Goal: Task Accomplishment & Management: Complete application form

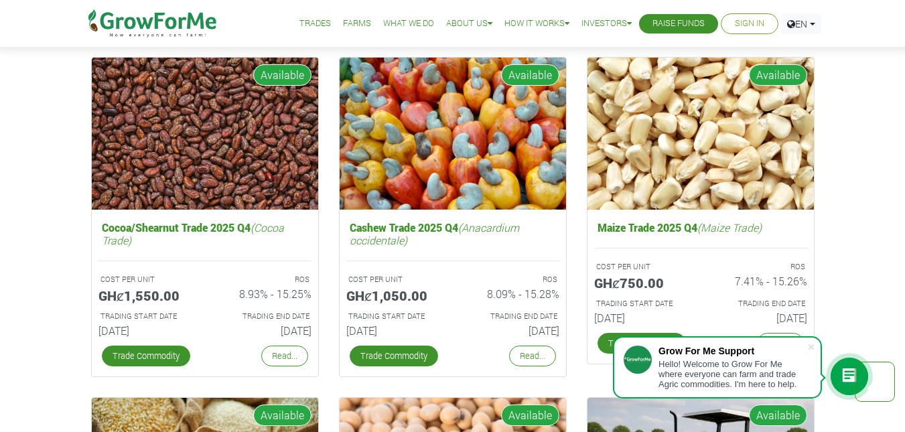
click at [754, 27] on link "Sign In" at bounding box center [749, 24] width 29 height 14
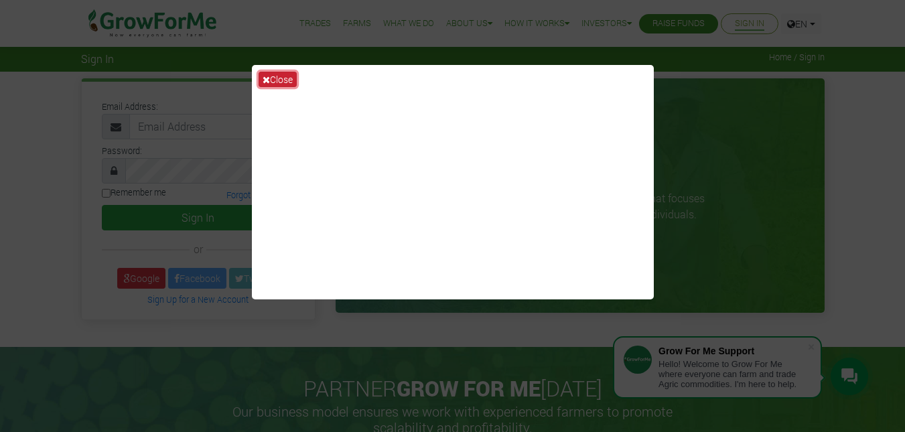
click at [276, 80] on button "Close" at bounding box center [278, 79] width 38 height 15
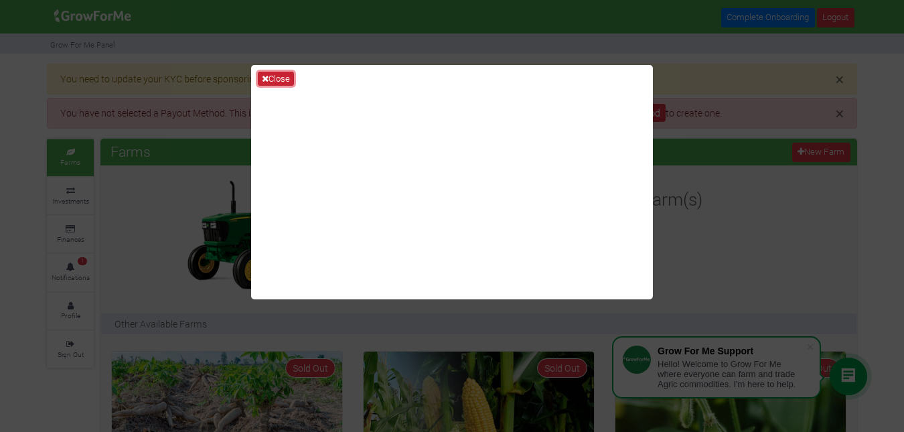
click at [271, 74] on button "Close" at bounding box center [276, 79] width 36 height 15
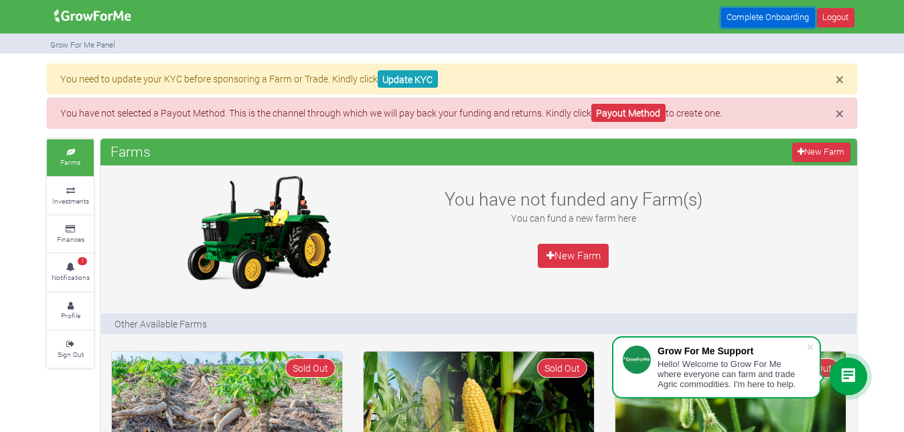
click at [780, 19] on link "Complete Onboarding" at bounding box center [768, 17] width 94 height 19
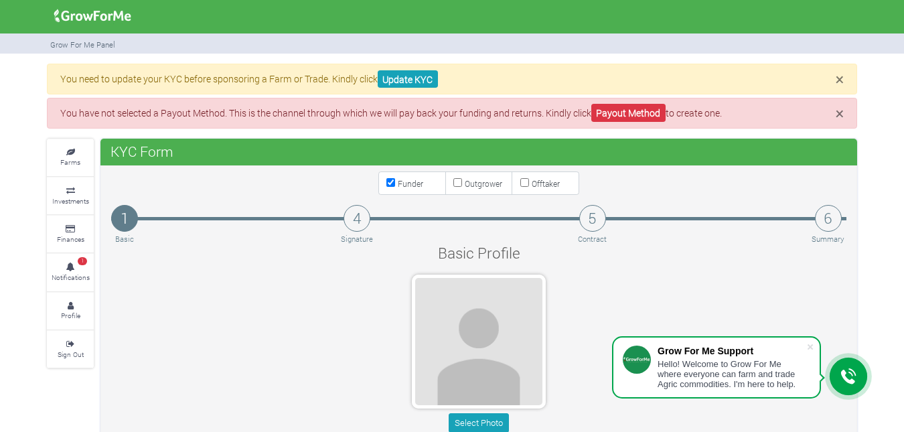
scroll to position [179, 0]
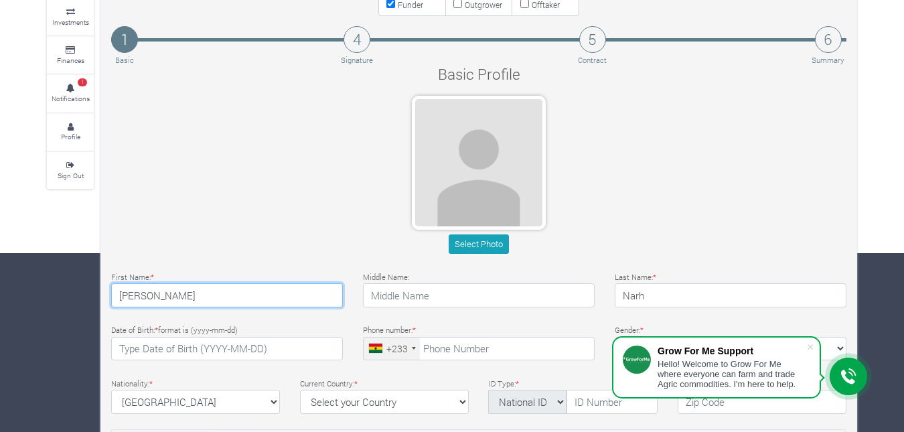
click at [185, 291] on input "[PERSON_NAME]" at bounding box center [227, 295] width 232 height 24
type input "T"
type input "[PERSON_NAME]"
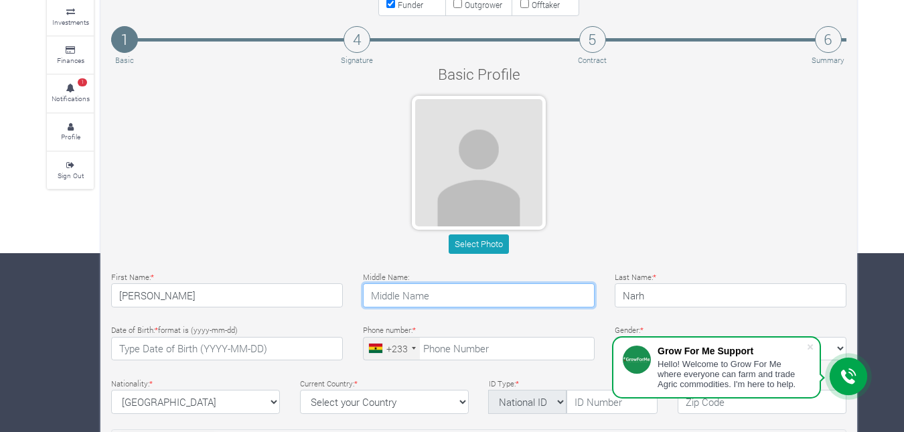
click at [415, 299] on input "text" at bounding box center [479, 295] width 232 height 24
type input "NARH"
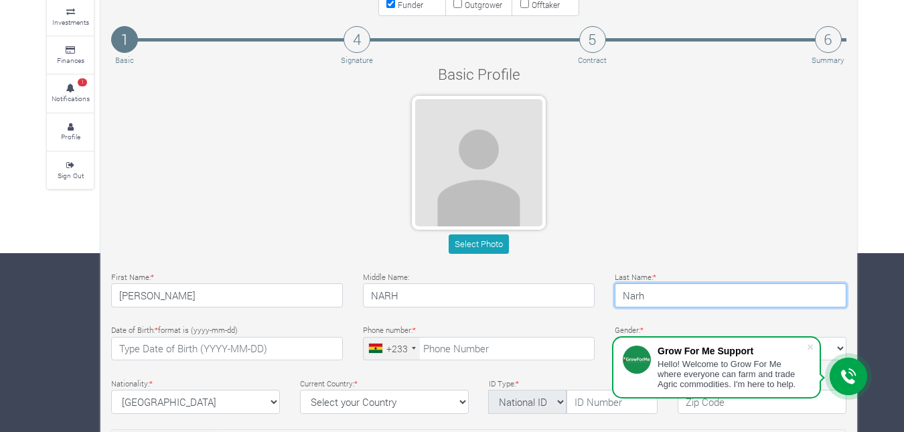
click at [679, 303] on input "Narh" at bounding box center [731, 295] width 232 height 24
type input "NarhTETTEH"
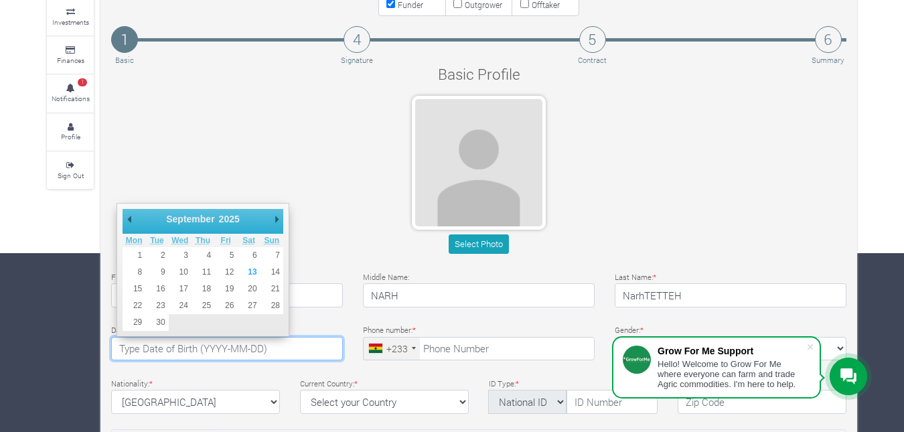
click at [235, 356] on input "text" at bounding box center [227, 349] width 232 height 24
type input "1"
click at [454, 346] on input "tel" at bounding box center [479, 349] width 232 height 24
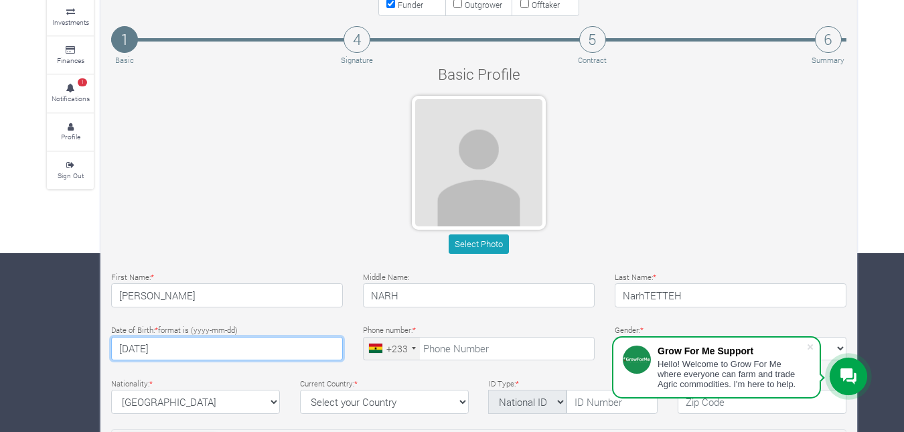
click at [457, 341] on input "tel" at bounding box center [479, 349] width 232 height 24
type input "1999-07-18"
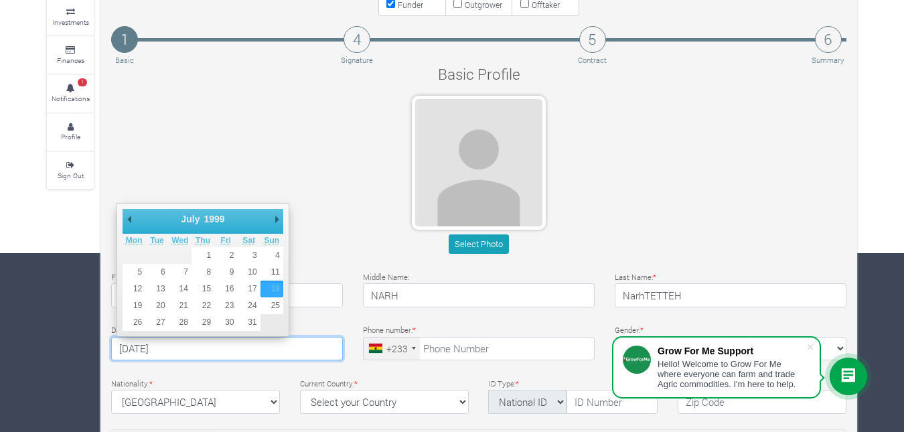
click at [455, 346] on input "tel" at bounding box center [479, 349] width 232 height 24
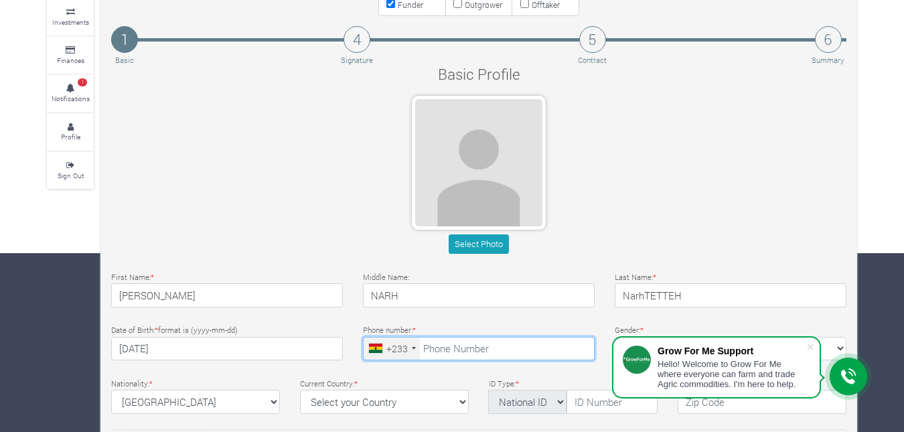
click at [462, 346] on input "tel" at bounding box center [479, 349] width 232 height 24
type input "0"
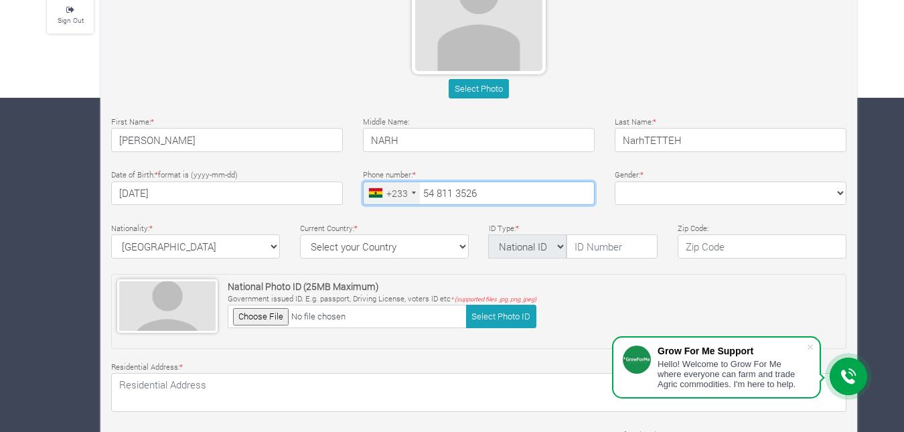
scroll to position [357, 0]
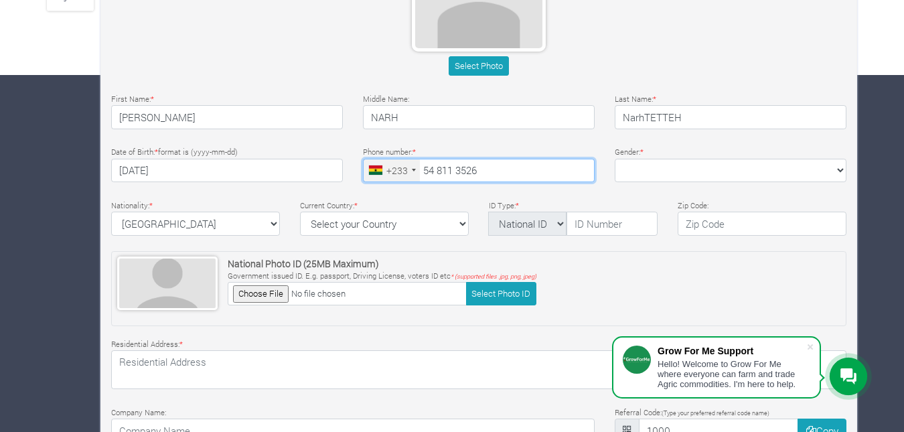
type input "54 811 3526"
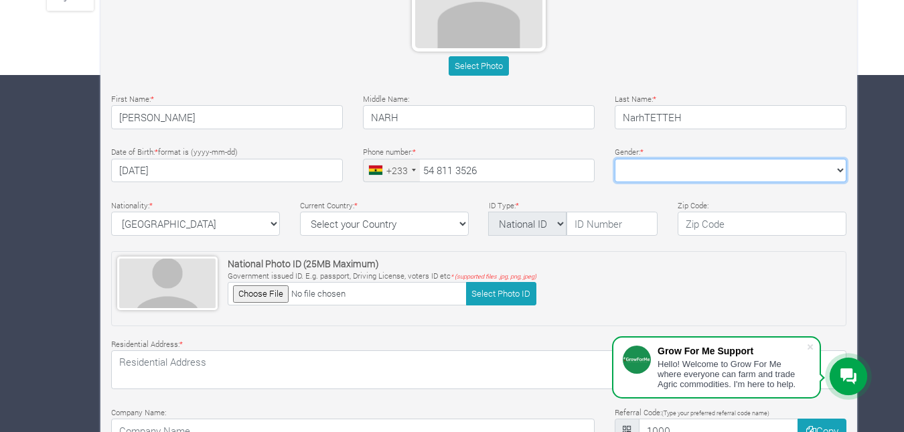
click at [834, 168] on select "Female Male" at bounding box center [731, 171] width 232 height 24
select select "Male"
click at [615, 159] on select "Female Male" at bounding box center [731, 171] width 232 height 24
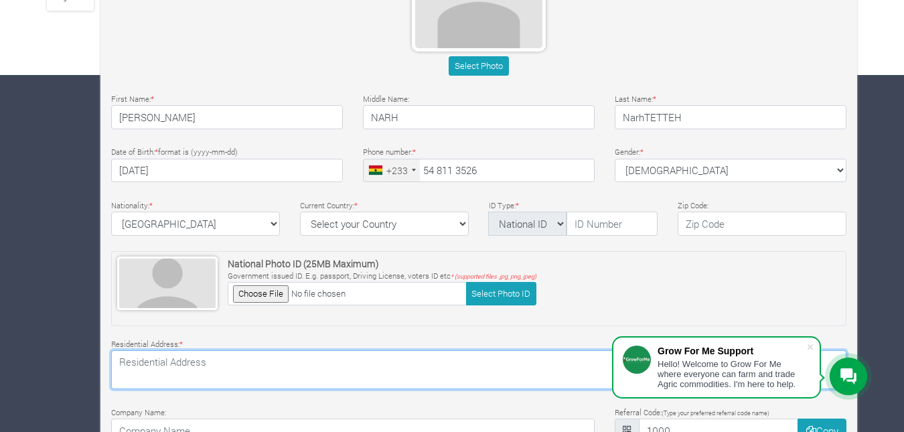
click at [200, 360] on textarea at bounding box center [478, 369] width 735 height 39
click at [131, 361] on textarea "38 ROYAL PALM STREET" at bounding box center [478, 369] width 735 height 39
click at [254, 362] on textarea "33 ROYAL PALM STREET" at bounding box center [478, 369] width 735 height 39
type textarea "33 ROYAL PALM STREET"
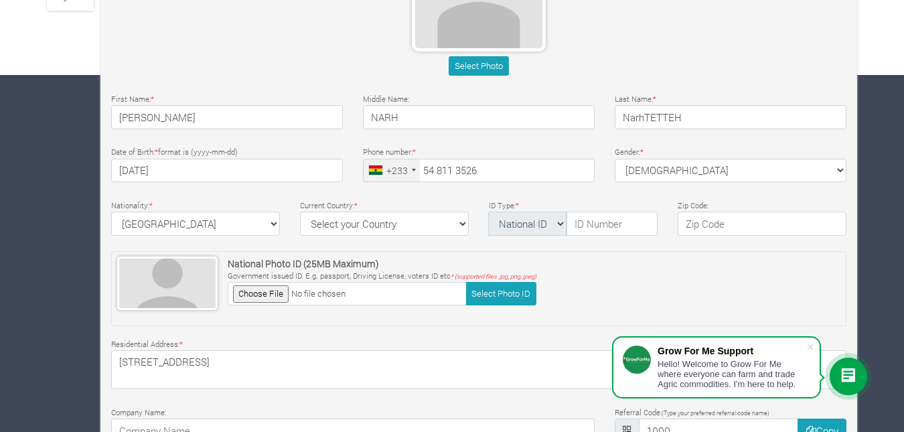
click at [350, 281] on p "Government issued ID. E.g. passport, Driving License, voters ID etc * (supporte…" at bounding box center [382, 276] width 309 height 11
click at [558, 226] on select "National ID Ghana ID Passport Drivers" at bounding box center [527, 224] width 78 height 24
click at [721, 226] on input "text" at bounding box center [762, 224] width 169 height 24
click at [415, 226] on select "Select your Country Afghanistan Albania Algeria American Samoa Andorra Angola A…" at bounding box center [384, 224] width 169 height 24
select select "Ghana"
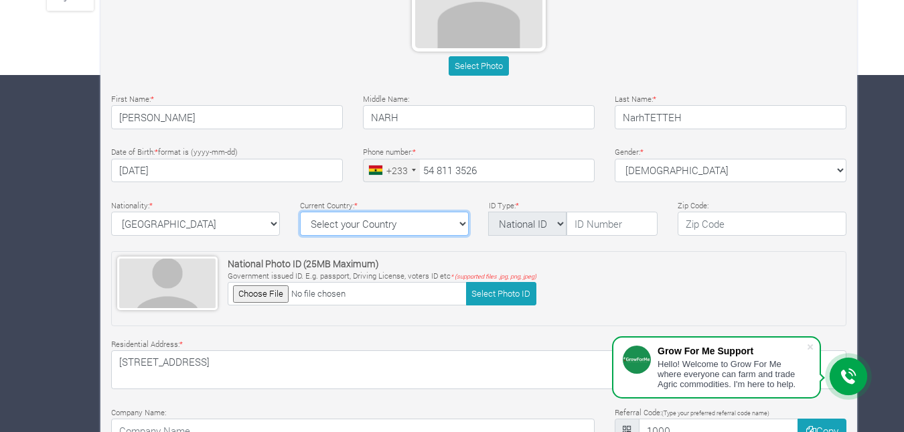
click at [300, 212] on select "Select your Country Afghanistan Albania Algeria American Samoa Andorra Angola A…" at bounding box center [384, 224] width 169 height 24
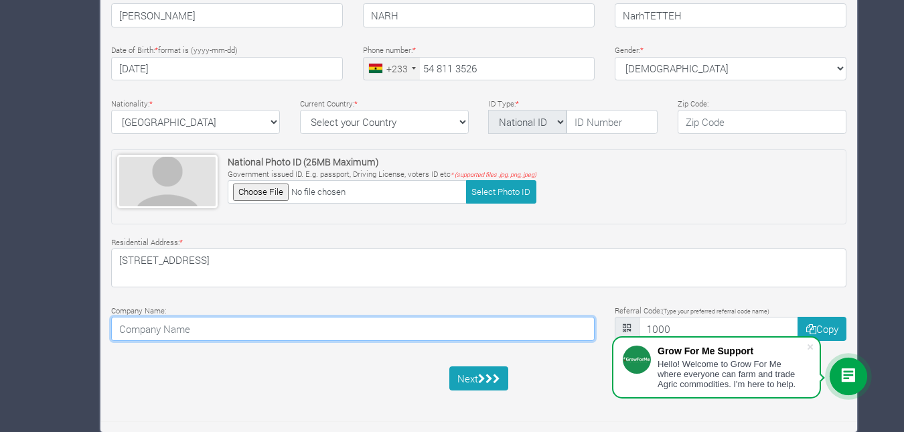
click at [159, 326] on input at bounding box center [353, 329] width 484 height 24
type input "FOCAX INT"
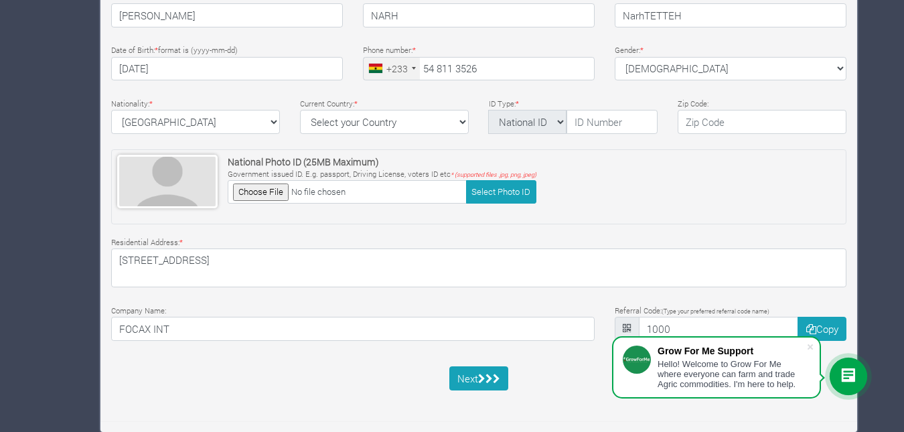
click at [538, 378] on div "Next" at bounding box center [479, 378] width 756 height 24
click at [502, 375] on button "Next" at bounding box center [479, 378] width 60 height 24
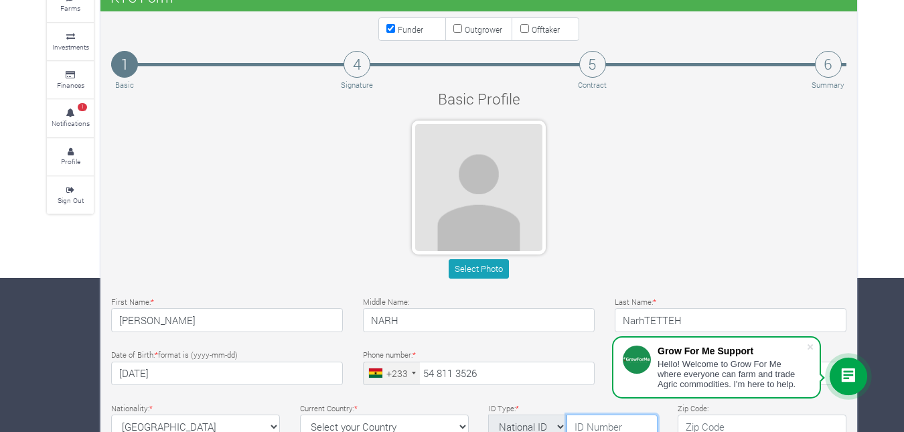
scroll to position [357, 0]
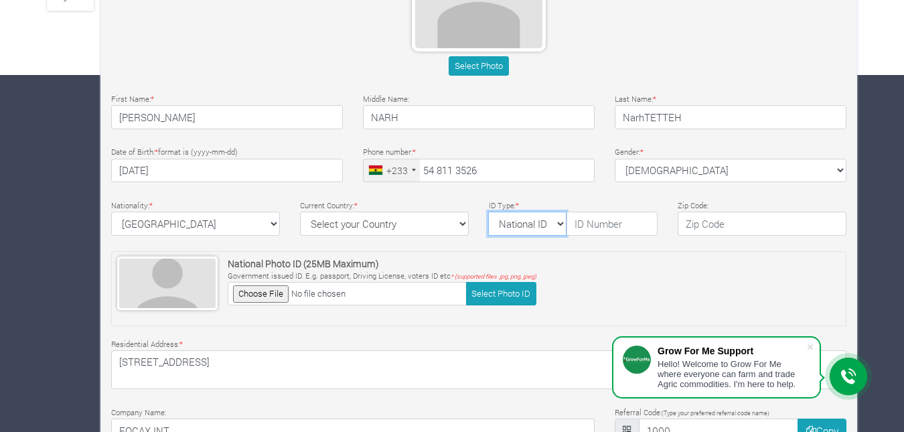
click at [559, 219] on select "National ID Ghana ID Passport Drivers" at bounding box center [527, 224] width 78 height 24
click at [488, 212] on select "National ID Ghana ID Passport Drivers" at bounding box center [527, 224] width 78 height 24
click at [560, 223] on select "National ID Ghana ID Passport Drivers" at bounding box center [527, 224] width 78 height 24
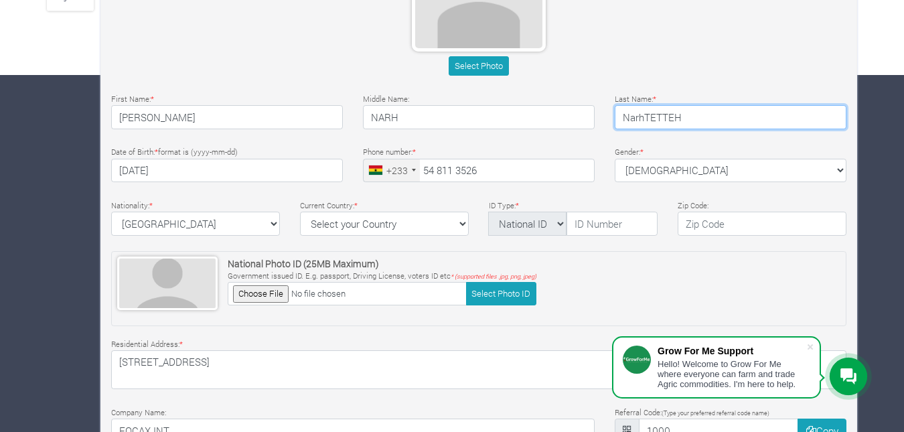
click at [646, 116] on input "NarhTETTEH" at bounding box center [731, 117] width 232 height 24
type input "TETTEH"
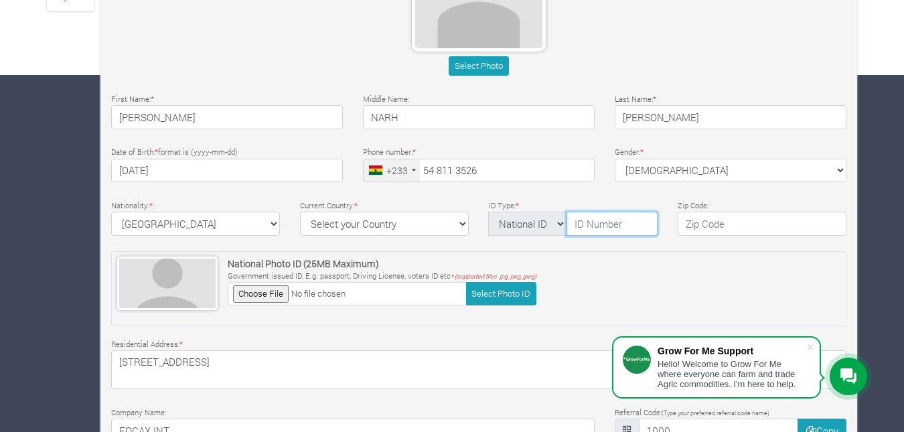
click at [581, 228] on input "text" at bounding box center [612, 224] width 91 height 24
type input "g"
click at [551, 221] on select "National ID Ghana ID Passport Drivers" at bounding box center [527, 224] width 78 height 24
select select "Ghana ID"
click at [488, 212] on select "National ID Ghana ID Passport Drivers" at bounding box center [527, 224] width 78 height 24
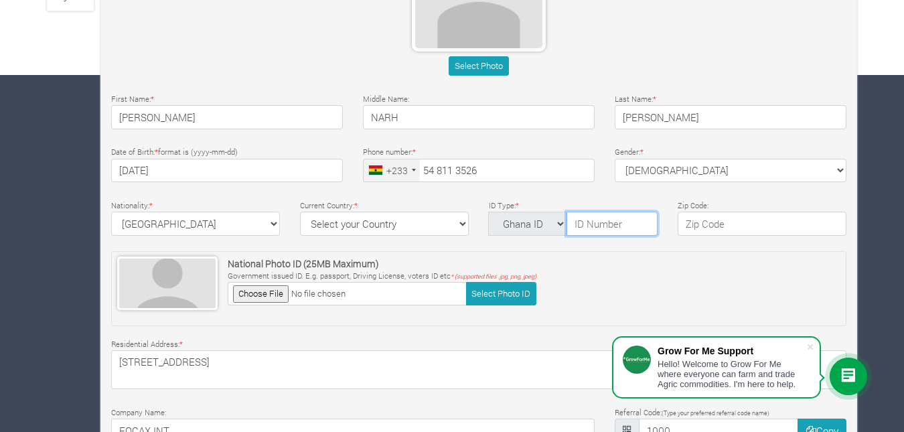
click at [606, 226] on input "text" at bounding box center [612, 224] width 91 height 24
type input "GHA-7231809"
click at [556, 223] on select "National ID Ghana ID Passport Drivers" at bounding box center [527, 224] width 78 height 24
select select "National ID"
click at [488, 212] on select "National ID Ghana ID Passport Drivers" at bounding box center [527, 224] width 78 height 24
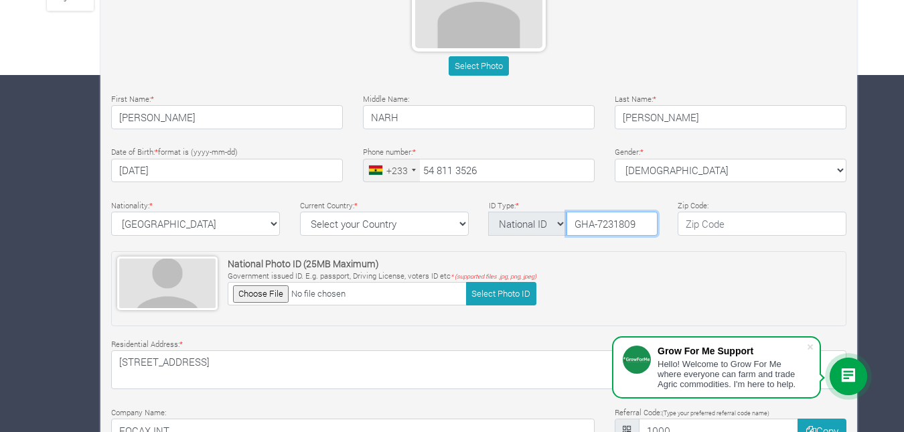
click at [638, 222] on input "GHA-7231809" at bounding box center [612, 224] width 91 height 24
type input "G"
type input "4603000872"
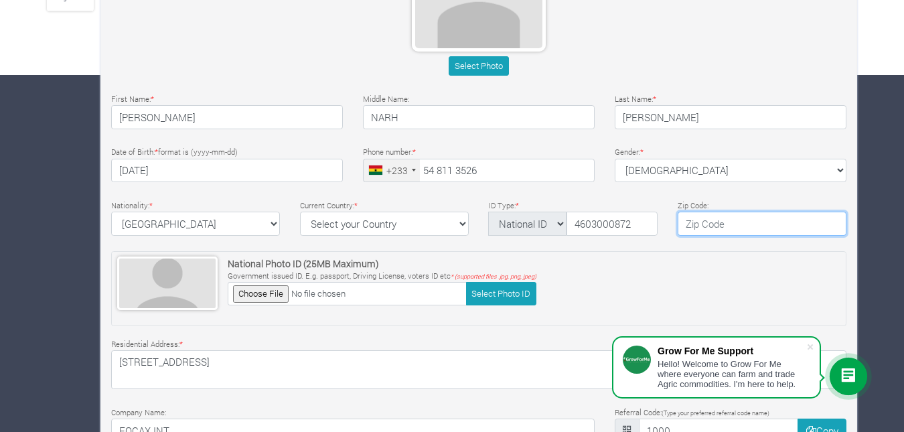
click at [757, 233] on input "text" at bounding box center [762, 224] width 169 height 24
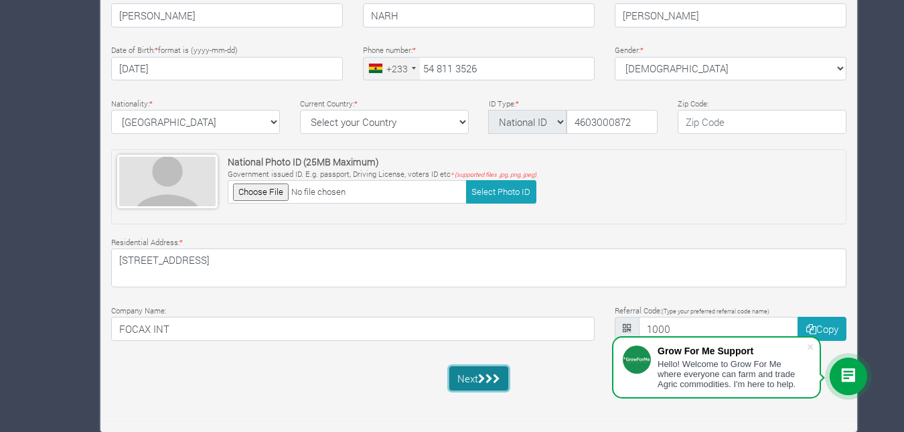
click at [476, 376] on button "Next" at bounding box center [479, 378] width 60 height 24
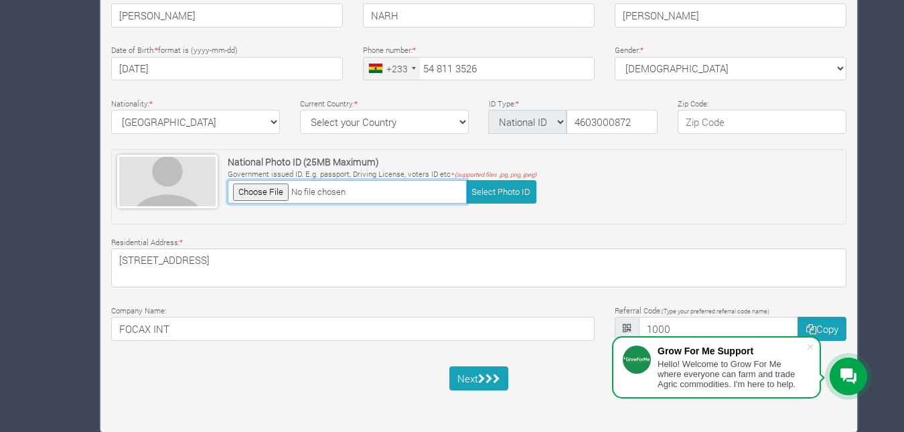
click at [253, 192] on input "file" at bounding box center [347, 191] width 239 height 23
